Goal: Task Accomplishment & Management: Complete application form

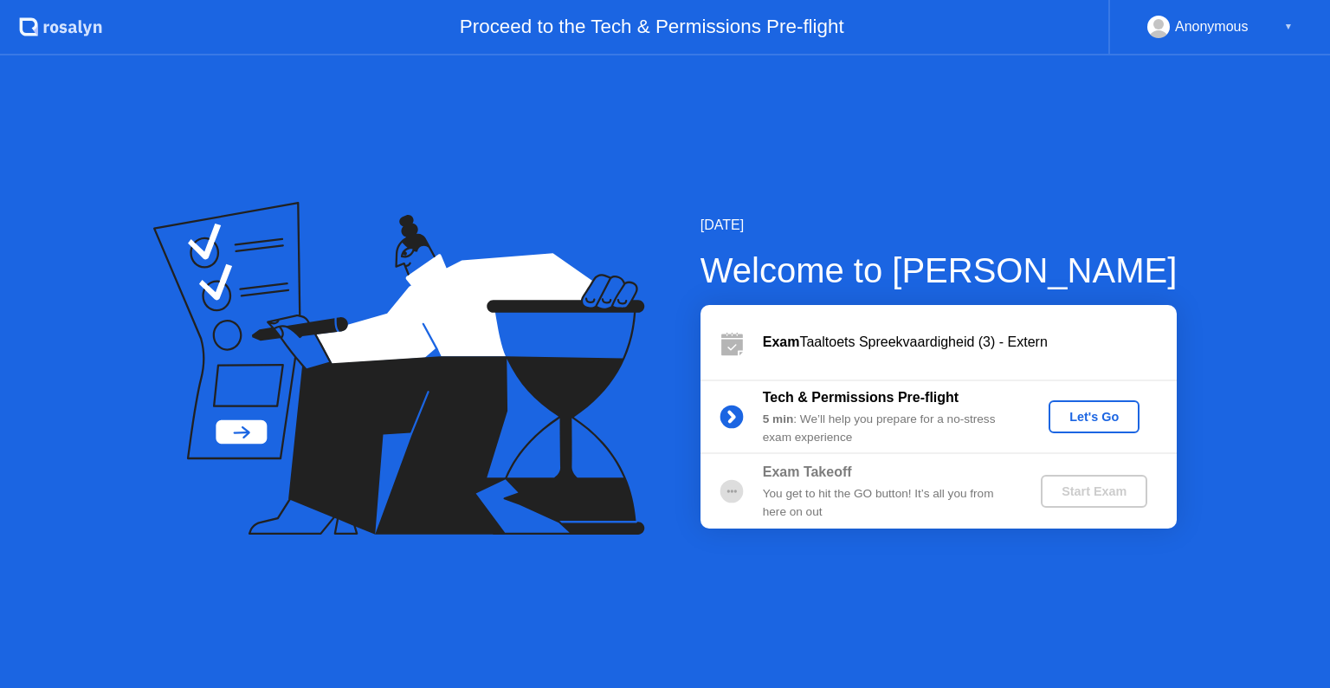
click at [1060, 420] on div "Let's Go" at bounding box center [1094, 417] width 77 height 14
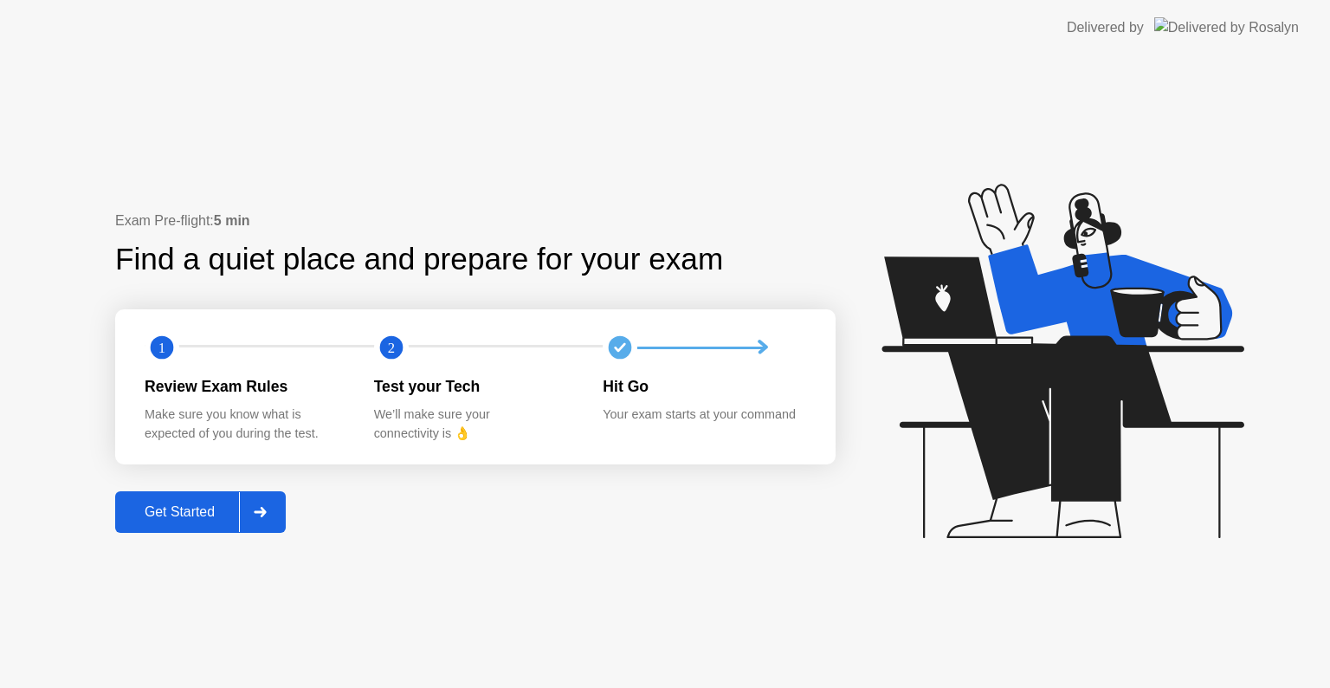
click at [207, 500] on button "Get Started" at bounding box center [200, 512] width 171 height 42
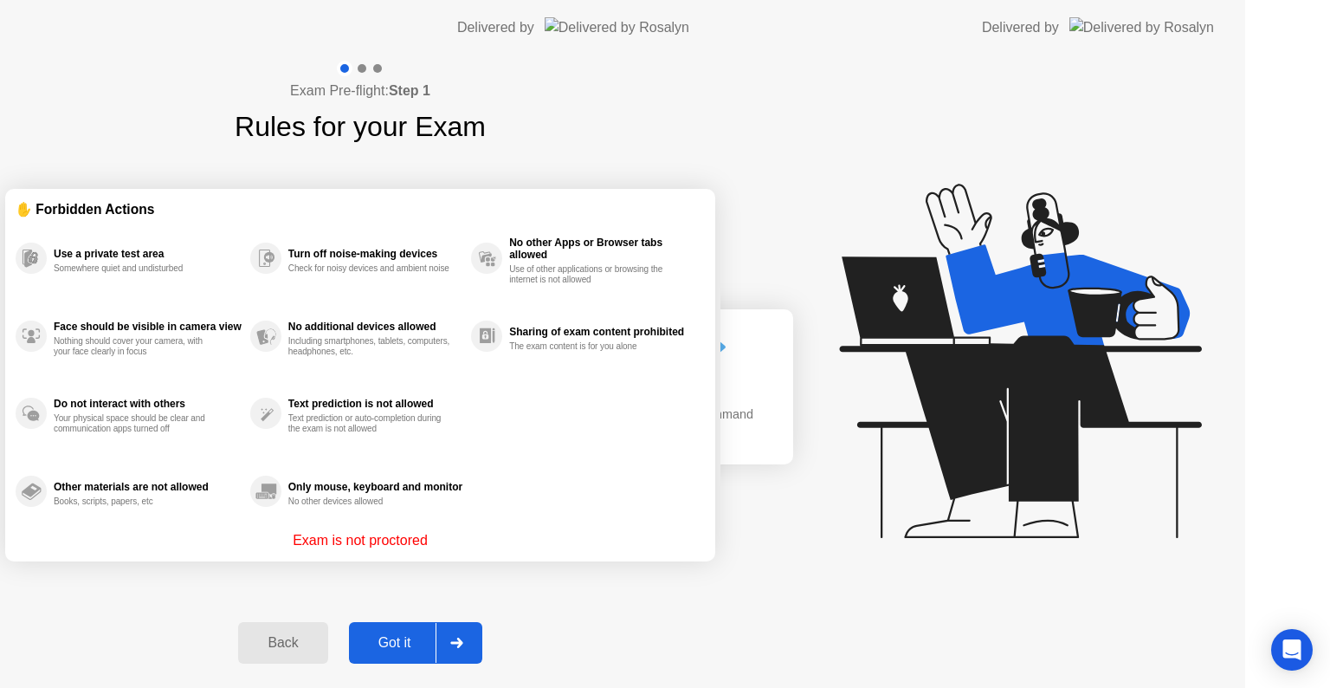
click at [207, 500] on div "Exam Pre-flight: Step 1 Rules for your Exam ✋ Forbidden Actions Use a private t…" at bounding box center [360, 371] width 720 height 632
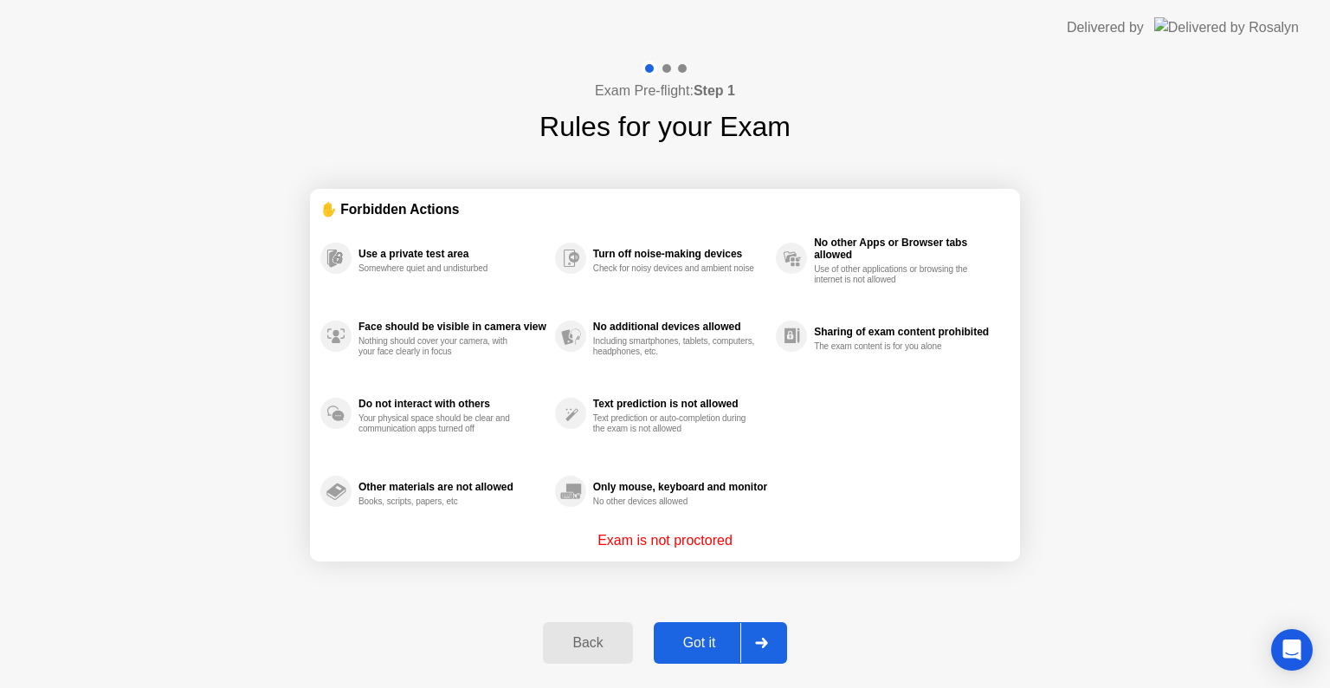
click at [701, 655] on button "Got it" at bounding box center [720, 643] width 133 height 42
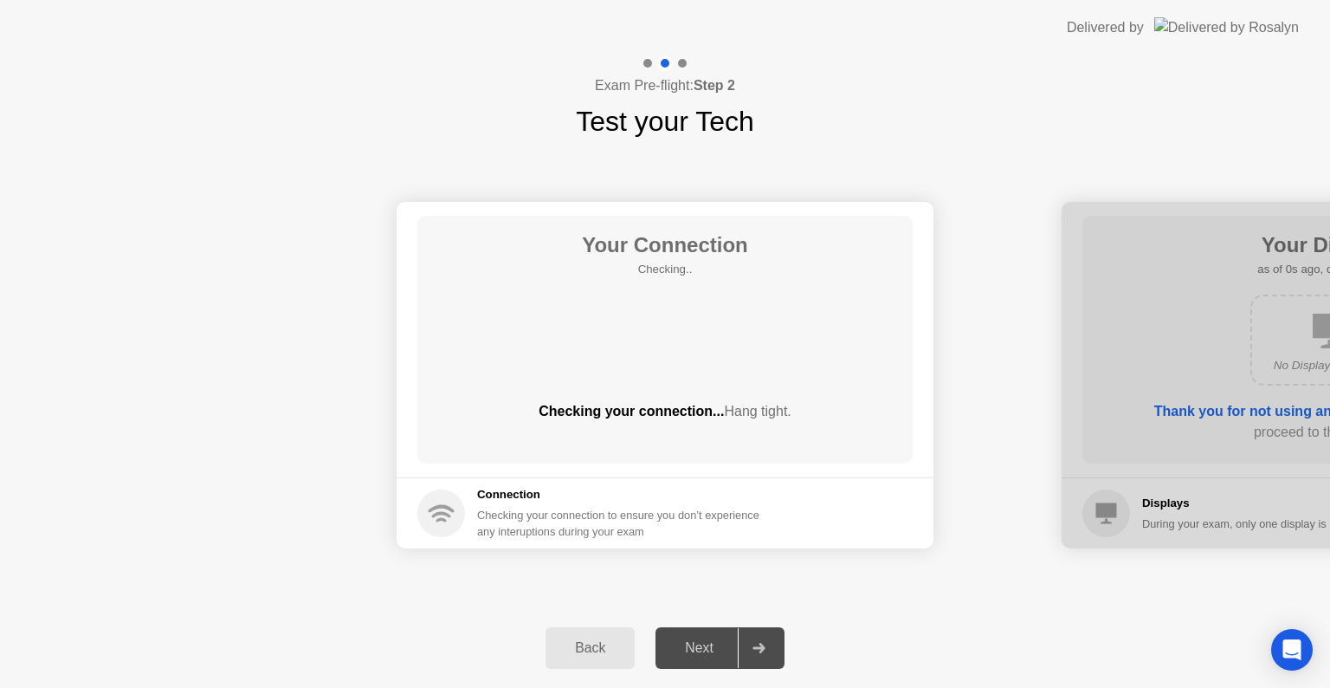
click at [761, 655] on div at bounding box center [759, 648] width 42 height 40
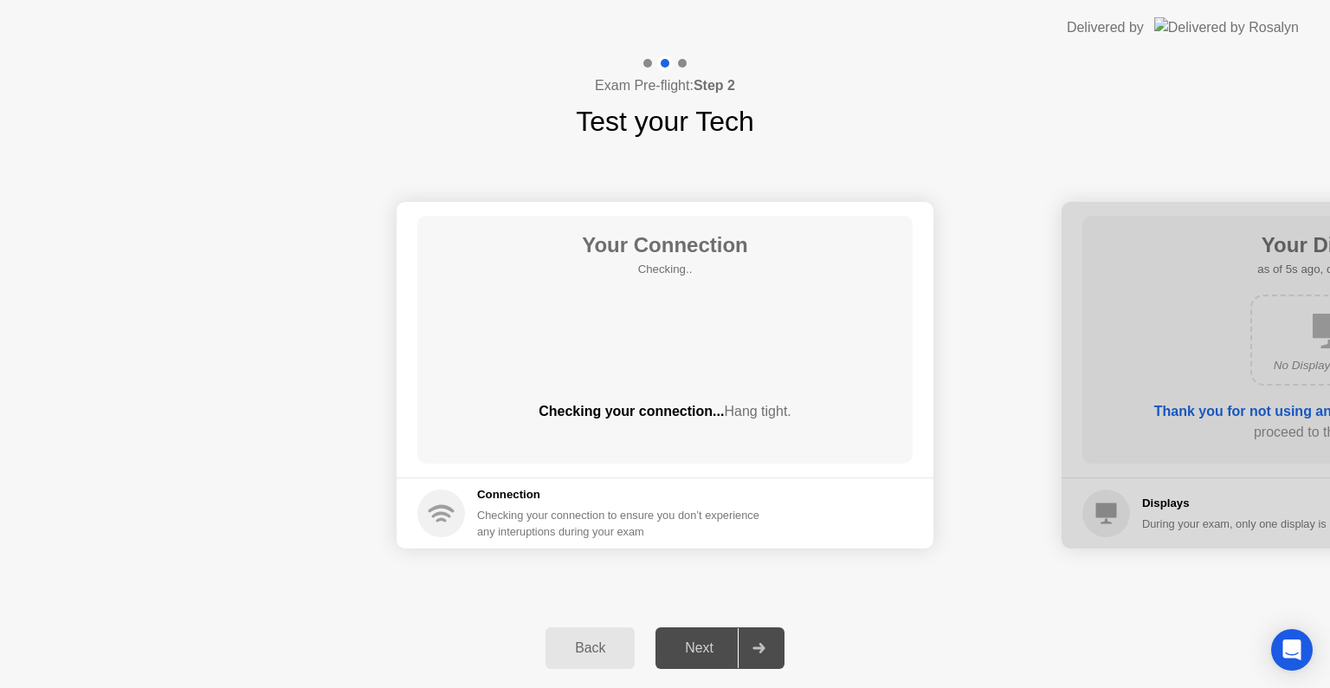
click at [761, 655] on div at bounding box center [759, 648] width 42 height 40
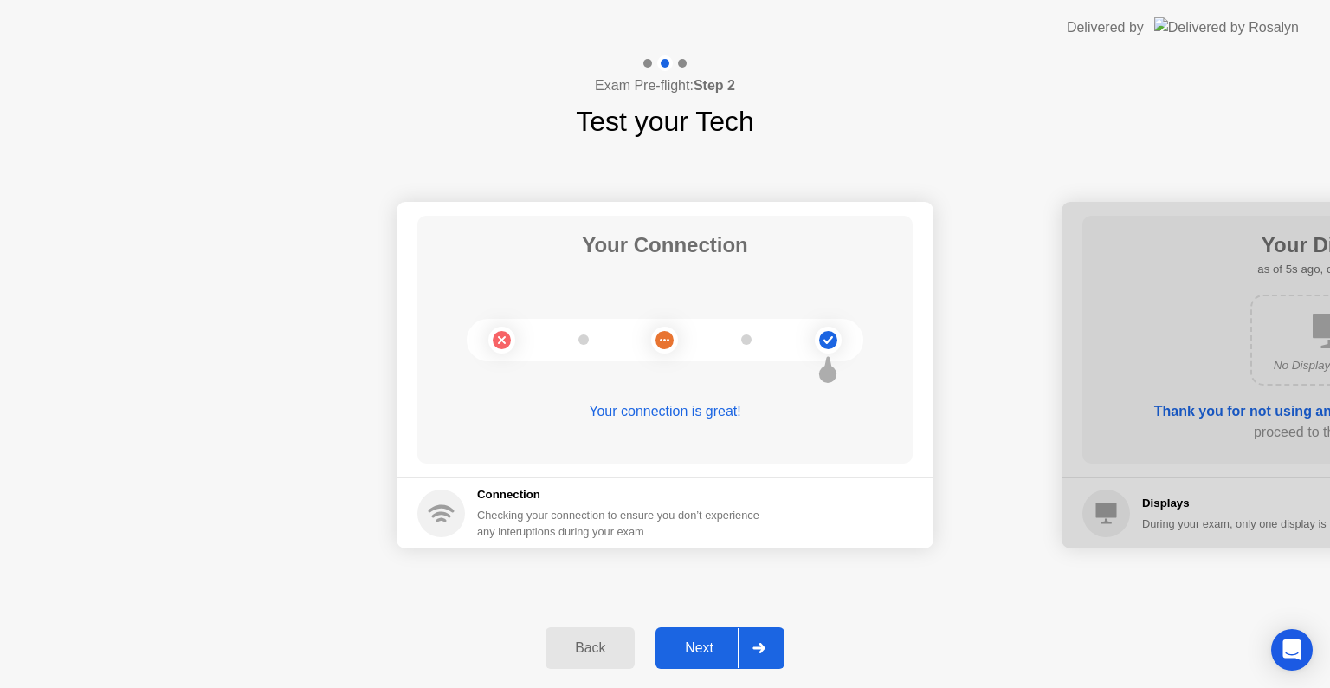
click at [761, 655] on div at bounding box center [759, 648] width 42 height 40
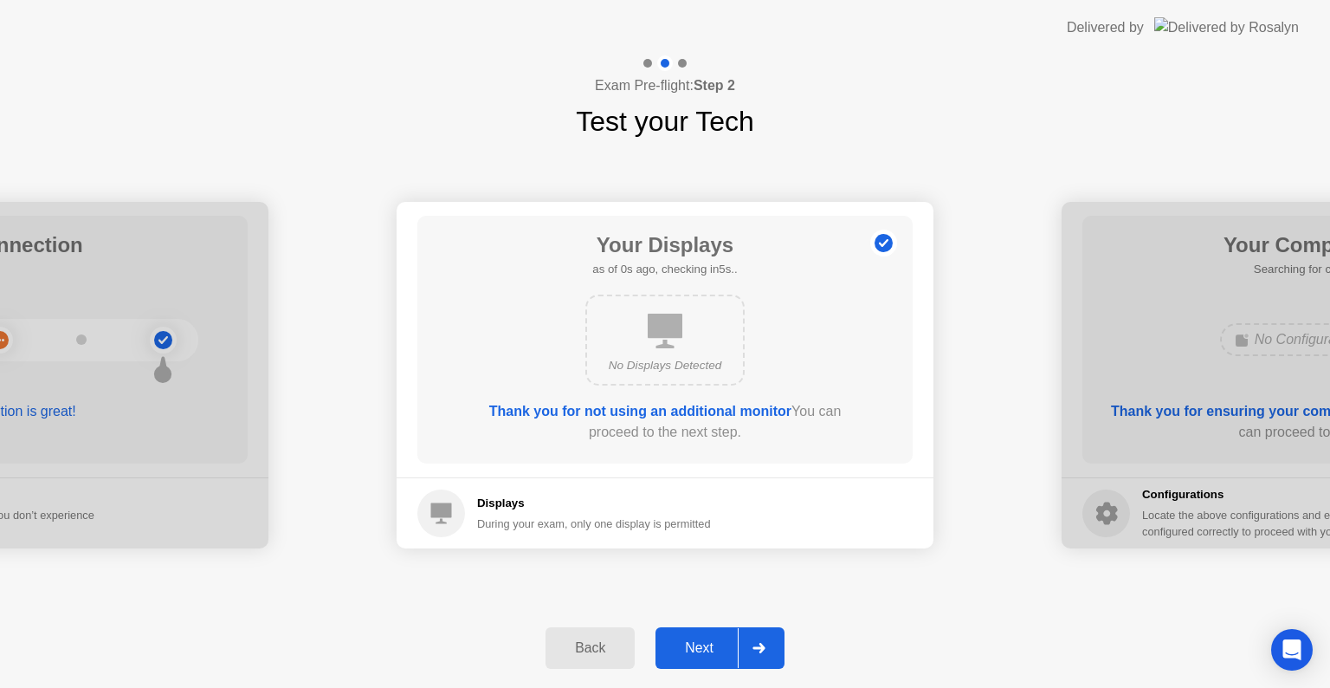
click at [761, 655] on div at bounding box center [759, 648] width 42 height 40
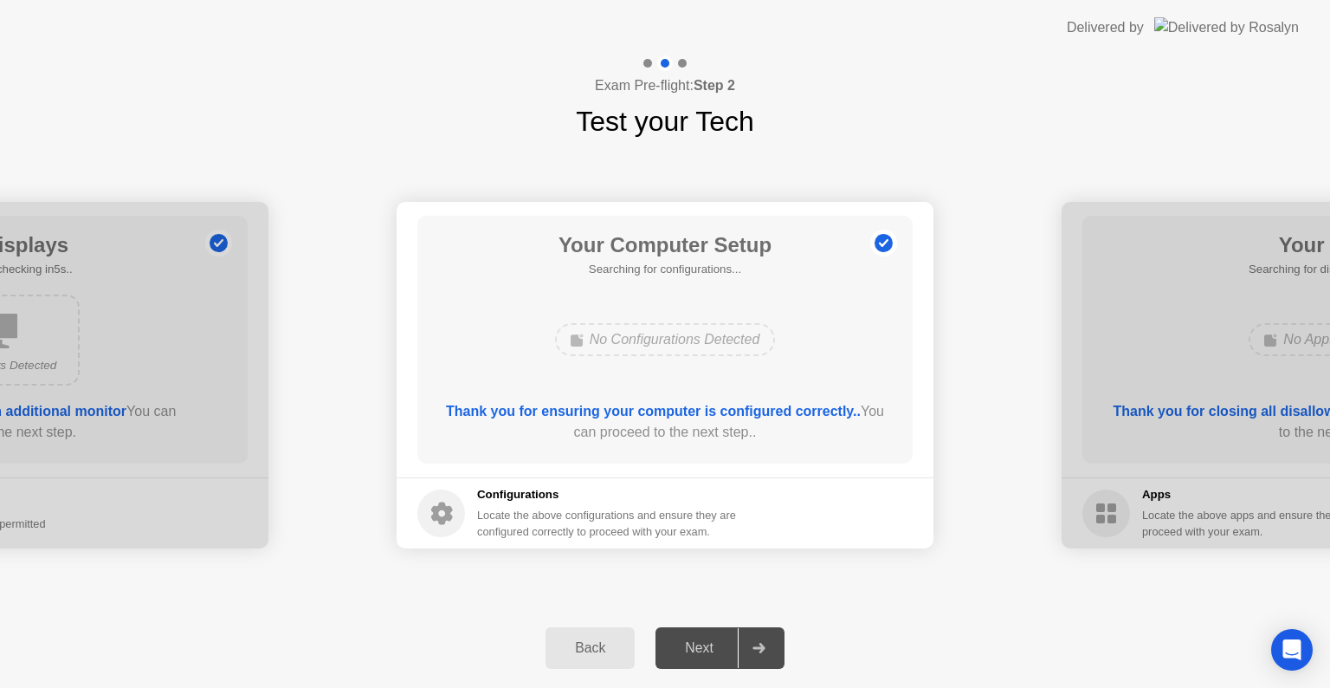
click at [761, 655] on div at bounding box center [759, 648] width 42 height 40
click at [738, 648] on div "Next" at bounding box center [699, 648] width 77 height 16
click at [728, 640] on div "Next" at bounding box center [699, 648] width 77 height 16
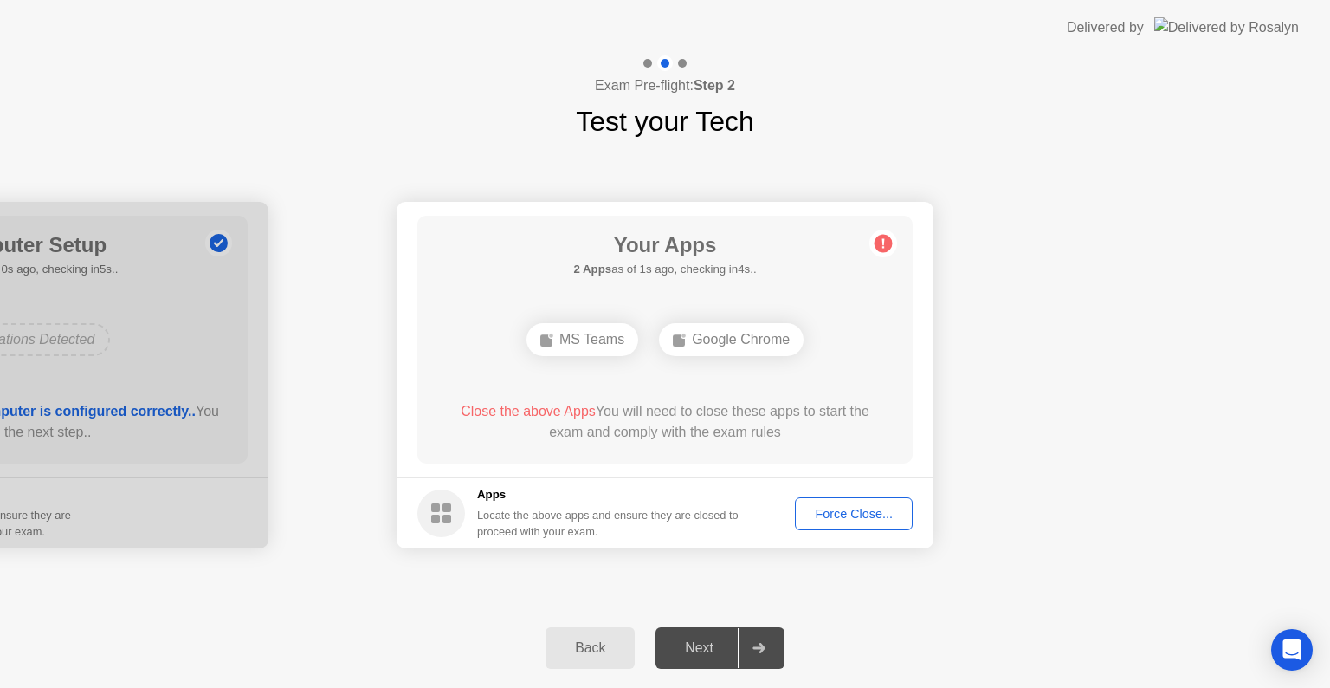
click at [818, 522] on button "Force Close..." at bounding box center [854, 513] width 118 height 33
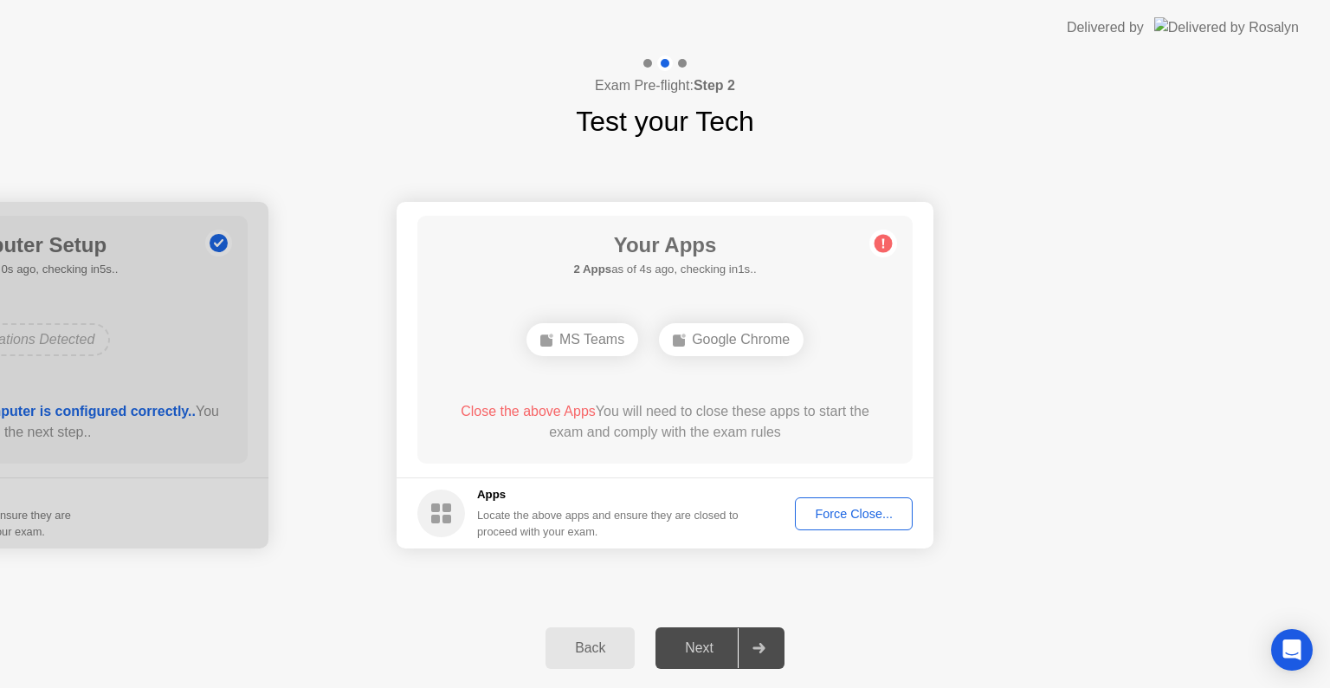
click at [859, 513] on div "Force Close..." at bounding box center [854, 514] width 106 height 14
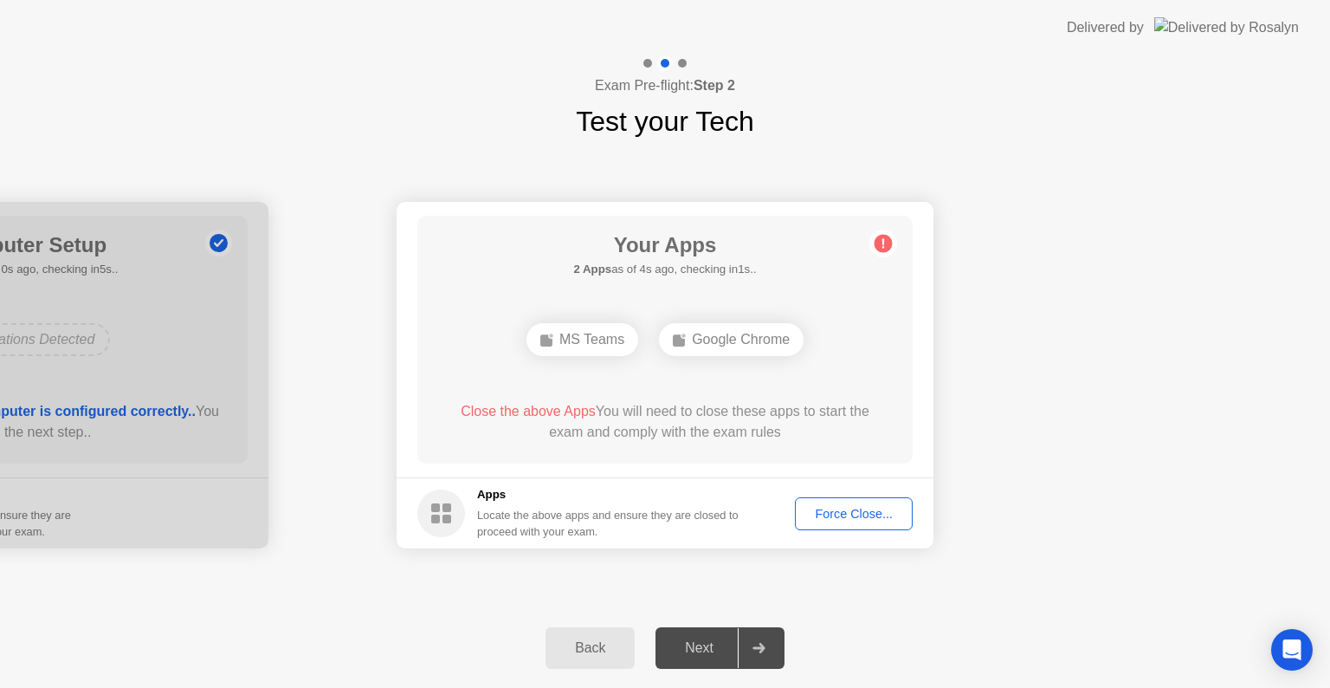
click at [839, 520] on div "Force Close..." at bounding box center [854, 514] width 106 height 14
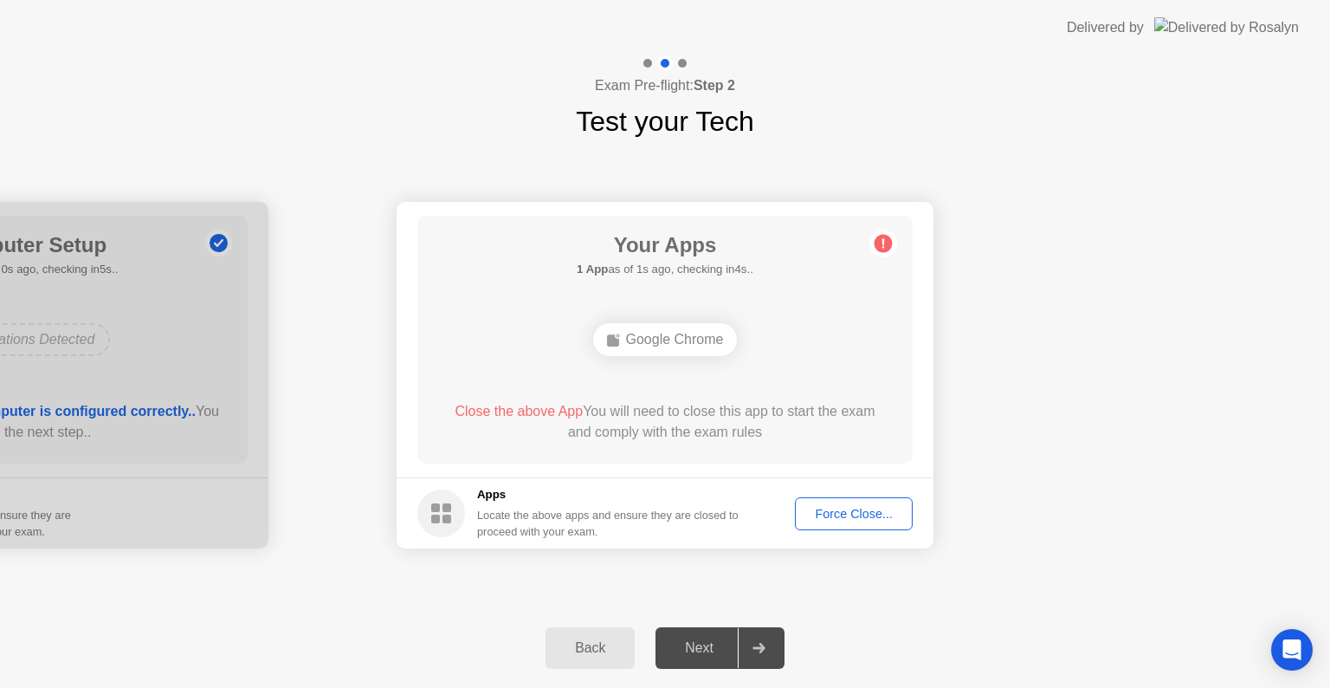
click at [835, 507] on div "Force Close..." at bounding box center [854, 514] width 106 height 14
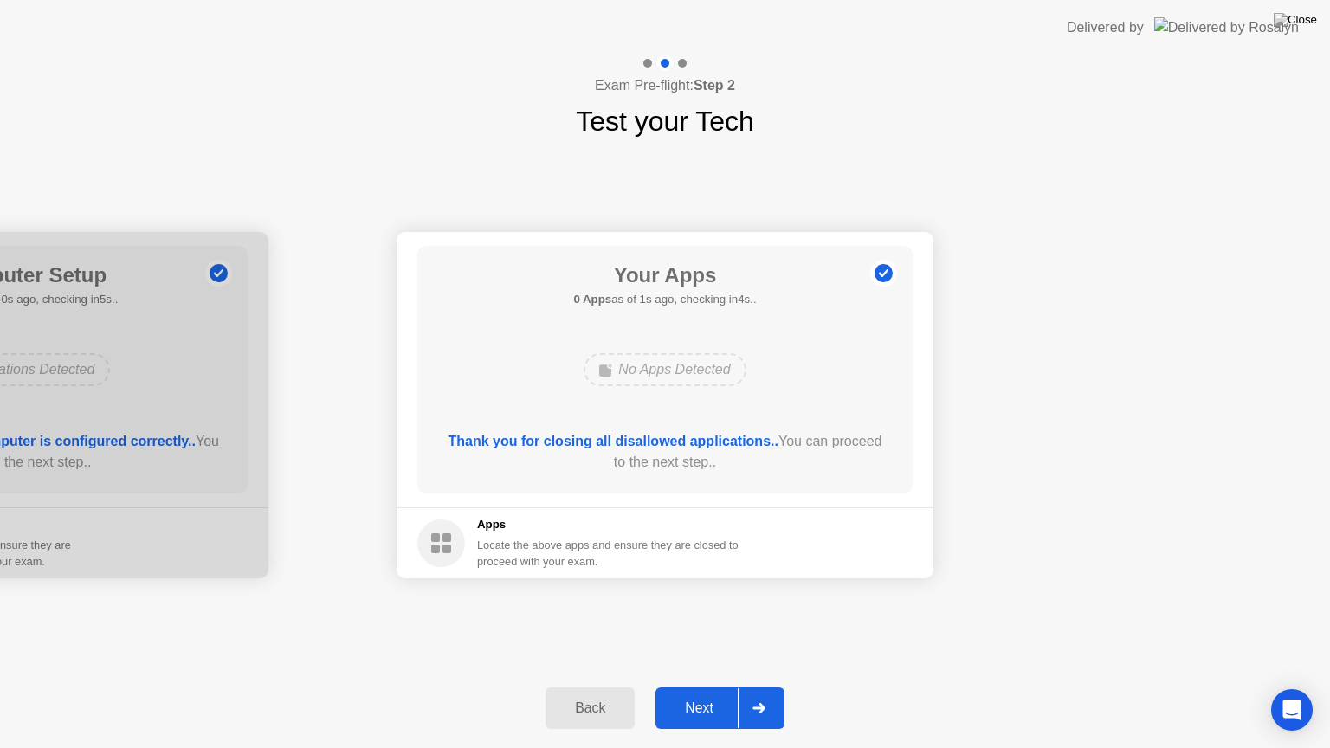
click at [724, 687] on button "Next" at bounding box center [719, 709] width 129 height 42
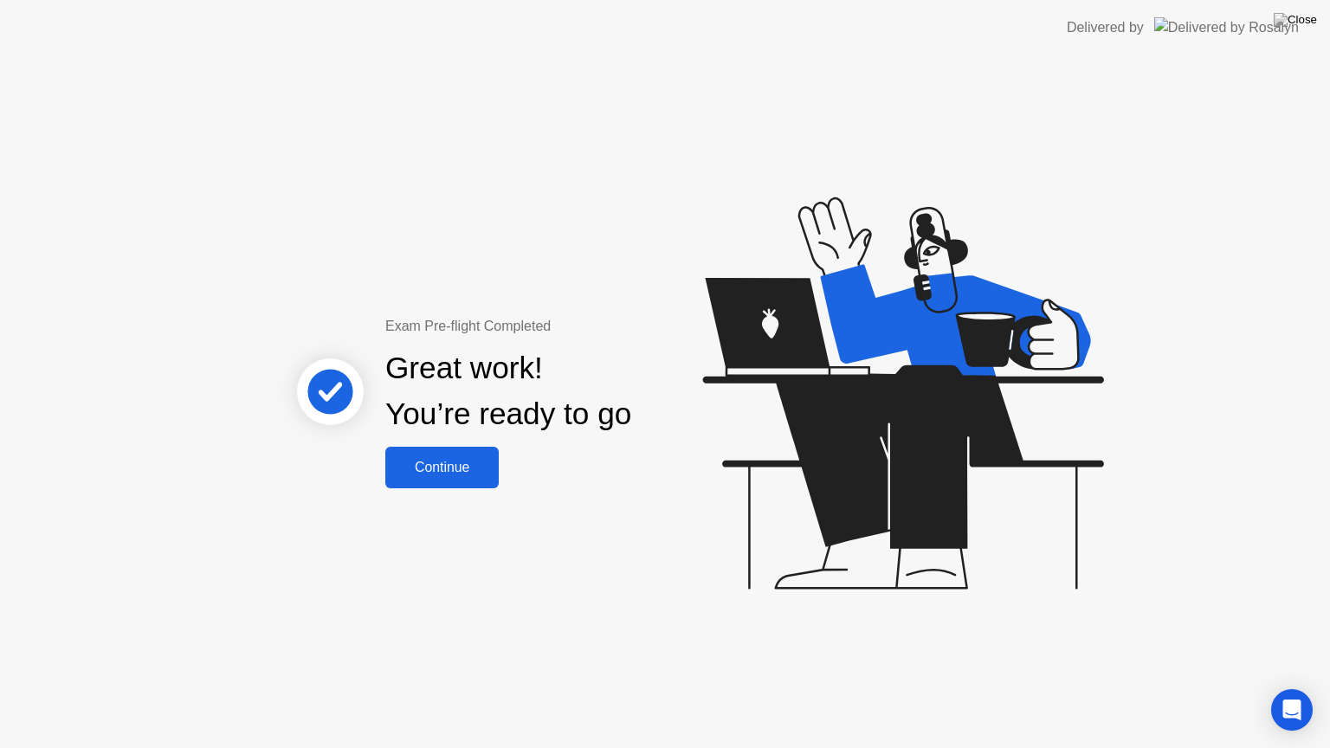
click at [469, 487] on button "Continue" at bounding box center [441, 468] width 113 height 42
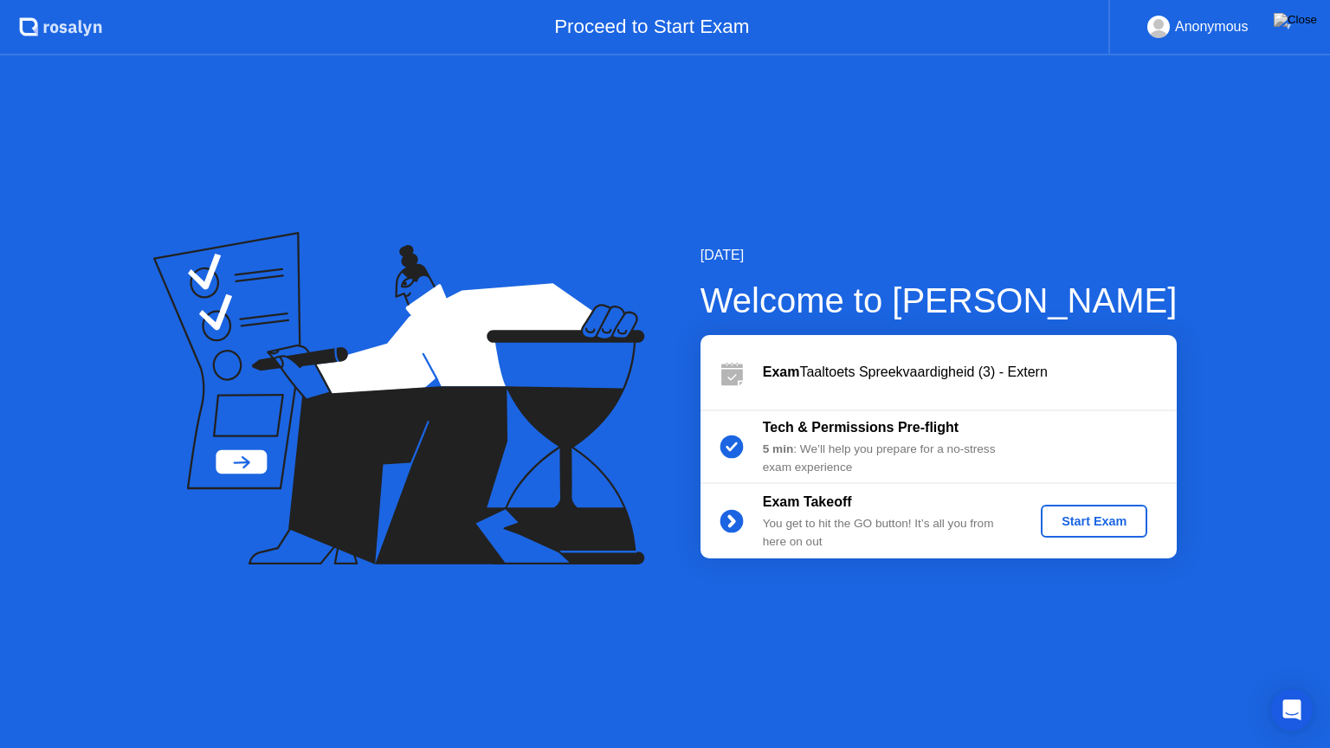
click at [1094, 521] on div "Start Exam" at bounding box center [1094, 521] width 93 height 14
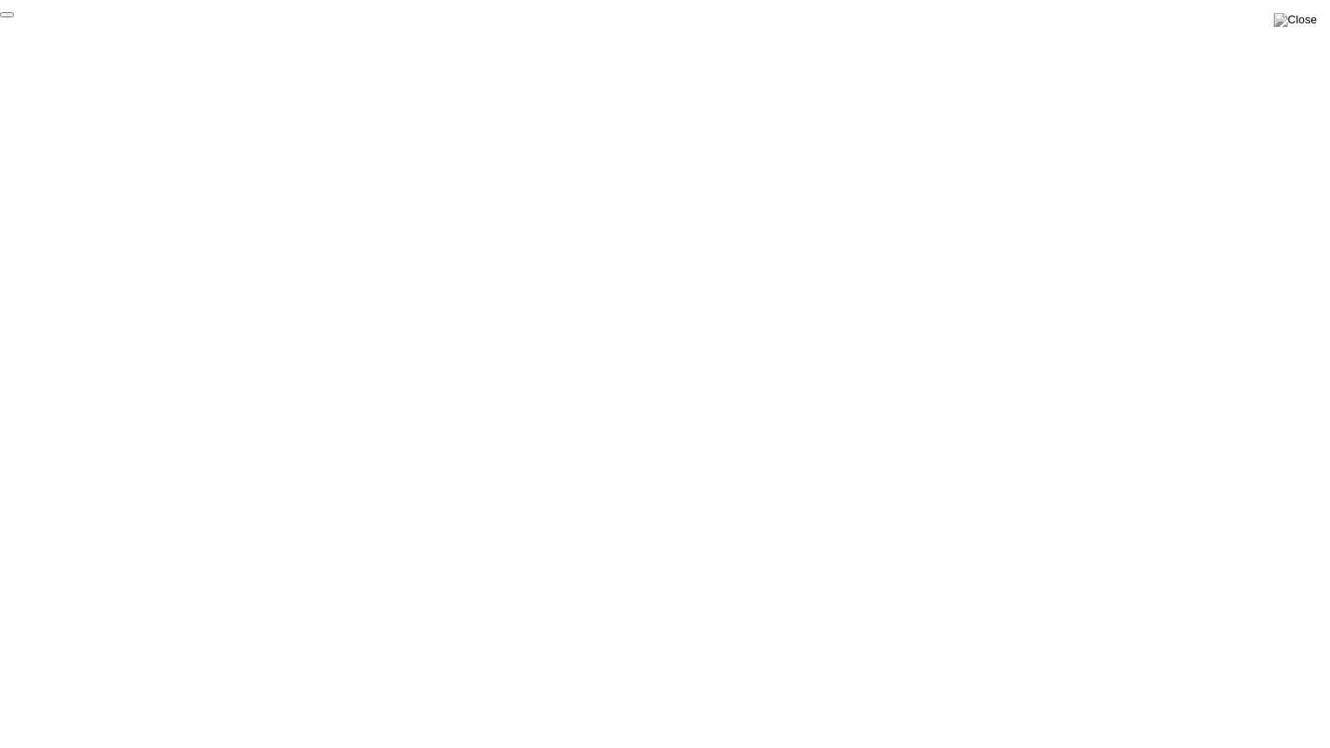
click div "End Proctoring Session"
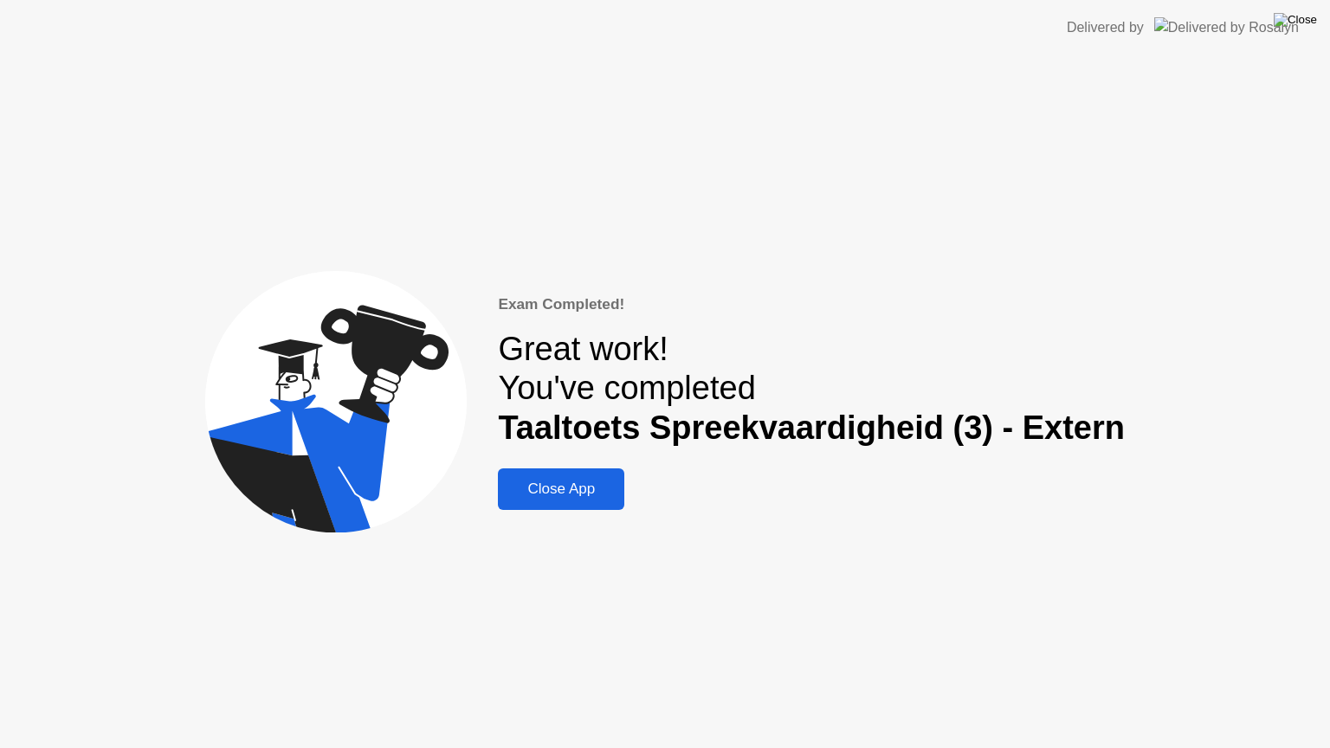
click at [1302, 18] on img at bounding box center [1295, 20] width 43 height 14
